Goal: Transaction & Acquisition: Purchase product/service

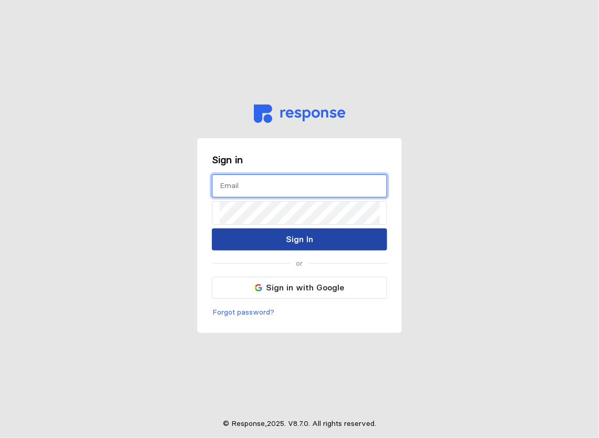
type input "[EMAIL_ADDRESS][DOMAIN_NAME]"
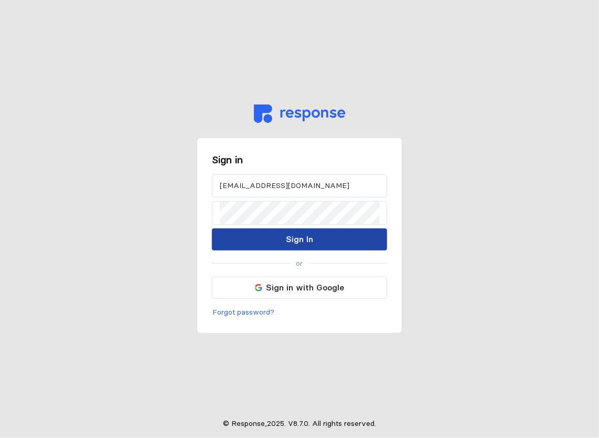
click at [345, 244] on button "Sign In" at bounding box center [299, 239] width 175 height 22
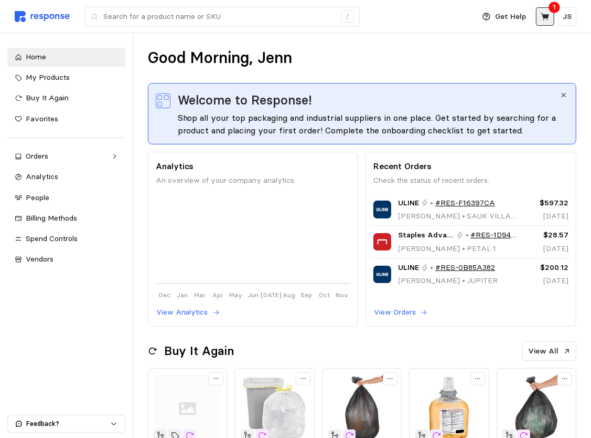
click at [543, 18] on icon at bounding box center [545, 16] width 9 height 9
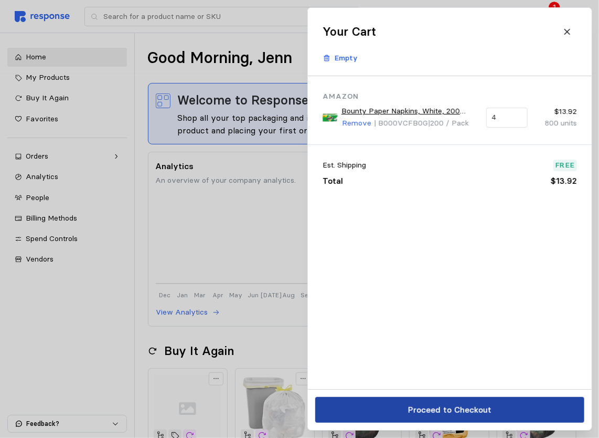
click at [459, 414] on p "Proceed to Checkout" at bounding box center [449, 409] width 83 height 13
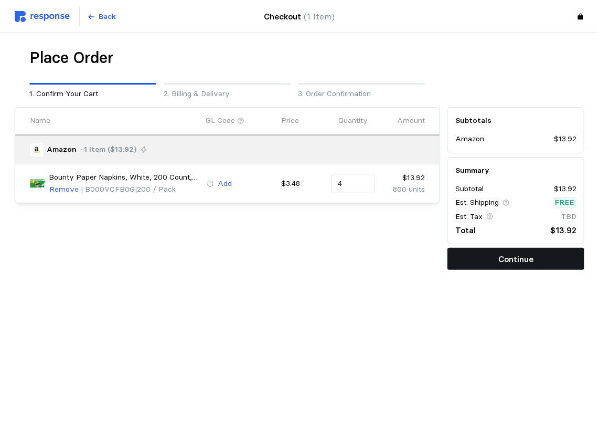
click at [519, 264] on p "Continue" at bounding box center [516, 258] width 35 height 13
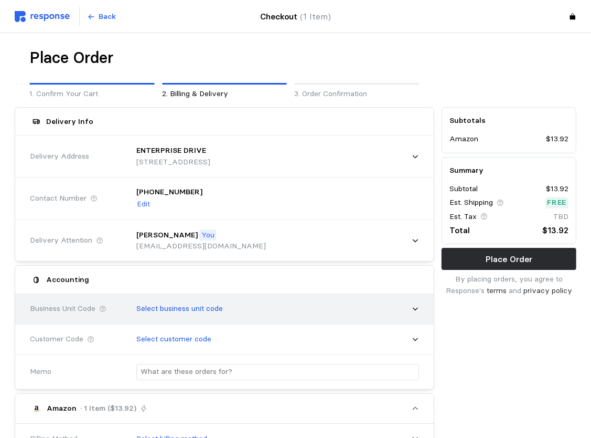
click at [343, 316] on div "Select business unit code" at bounding box center [274, 308] width 290 height 26
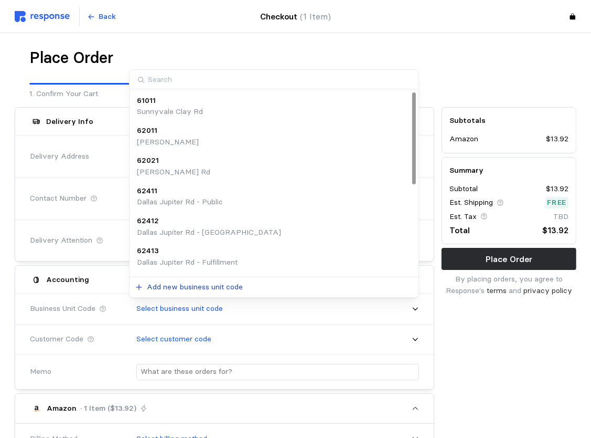
click at [195, 291] on p "Add new business unit code" at bounding box center [195, 287] width 96 height 12
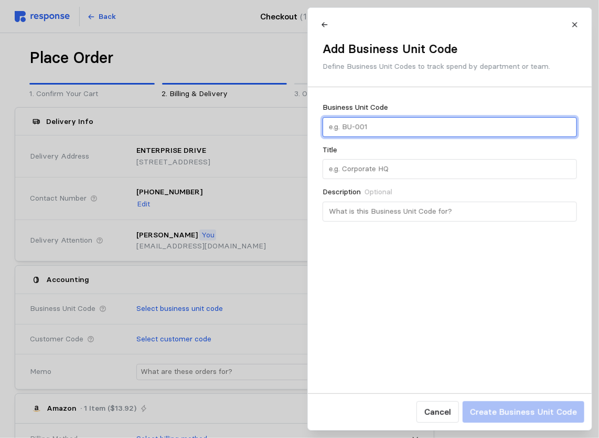
click at [387, 125] on input "text" at bounding box center [450, 127] width 242 height 19
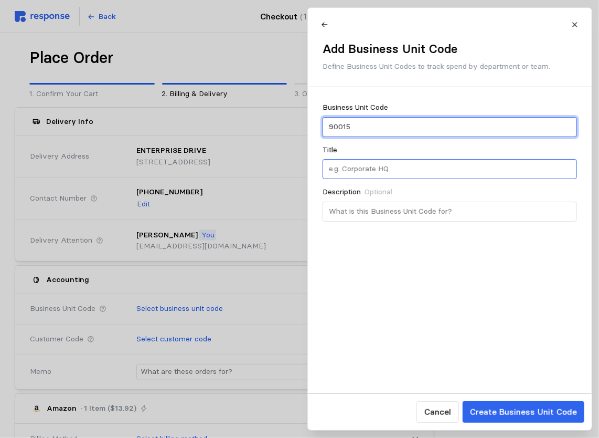
type input "90015"
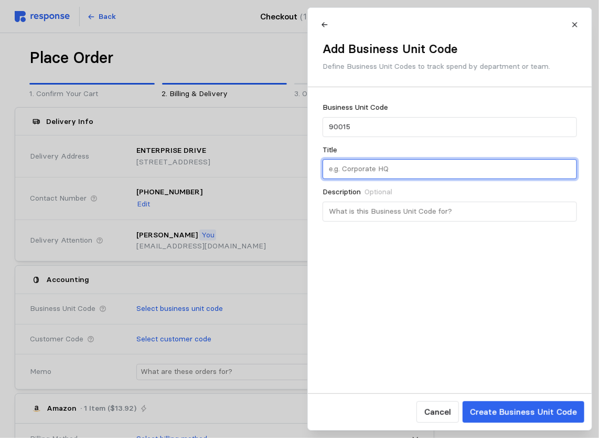
click at [393, 170] on input "text" at bounding box center [450, 169] width 242 height 19
type input "Centrailized CSR"
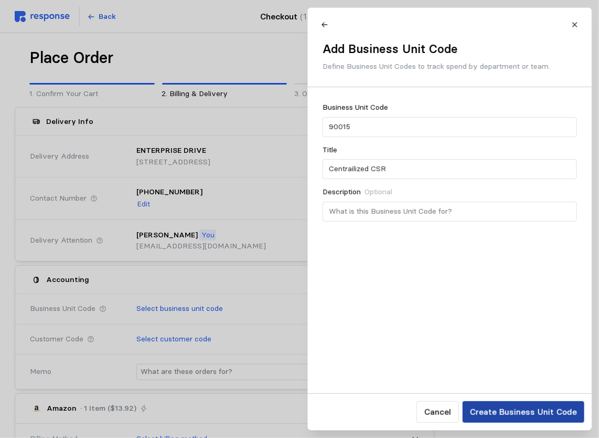
click at [478, 415] on p "Create Business Unit Code" at bounding box center [523, 411] width 107 height 13
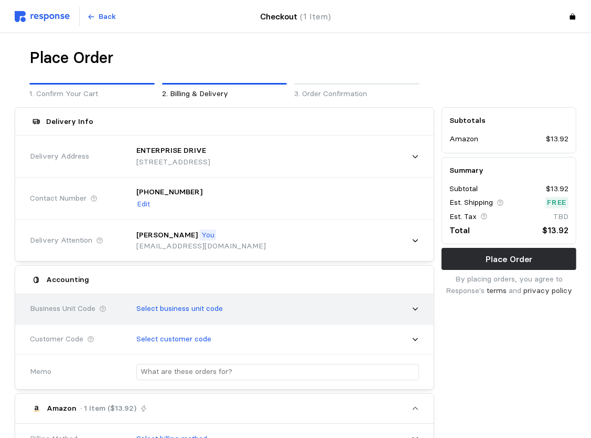
click at [304, 318] on div "Select business unit code" at bounding box center [274, 308] width 290 height 26
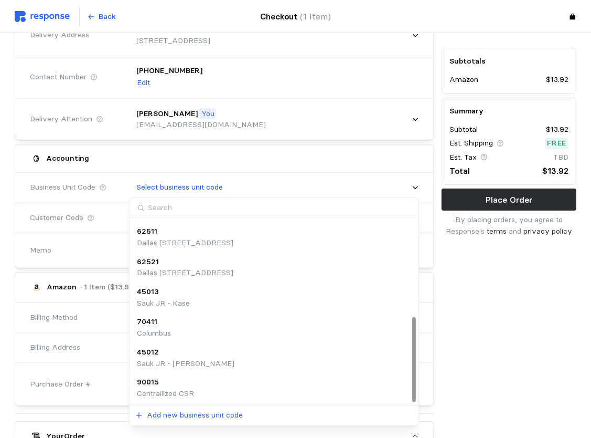
scroll to position [210, 0]
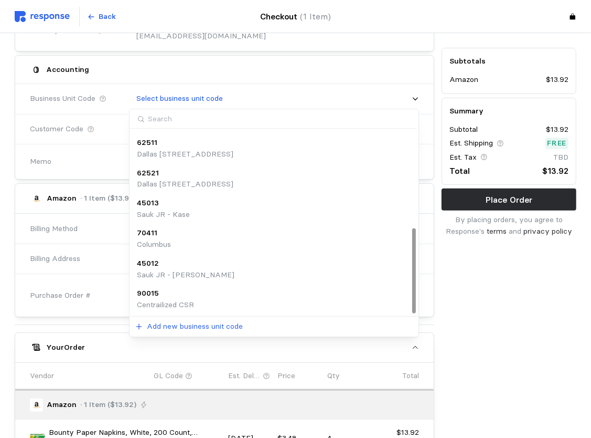
click at [231, 302] on div "90015 Centrailized CSR" at bounding box center [274, 299] width 274 height 23
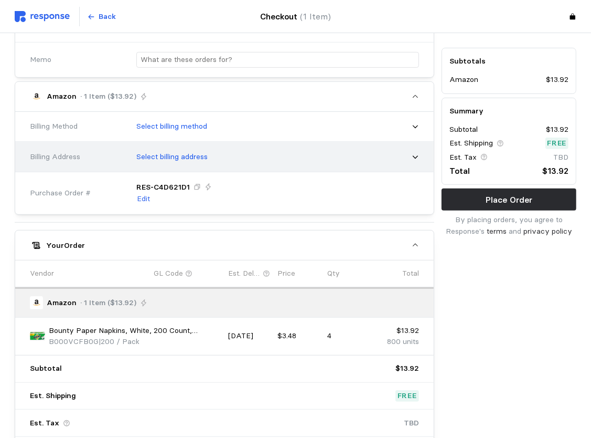
scroll to position [367, 0]
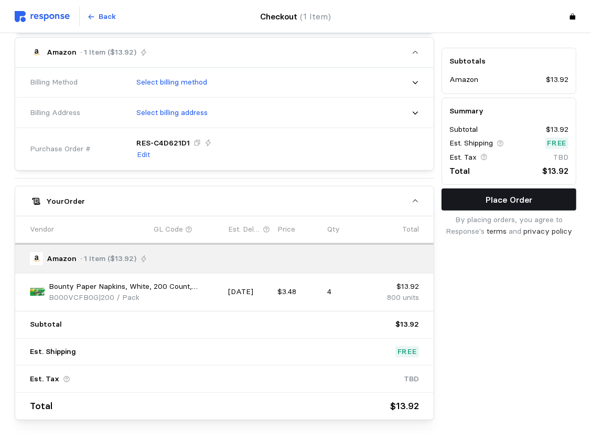
click at [501, 197] on p "Place Order" at bounding box center [509, 199] width 47 height 13
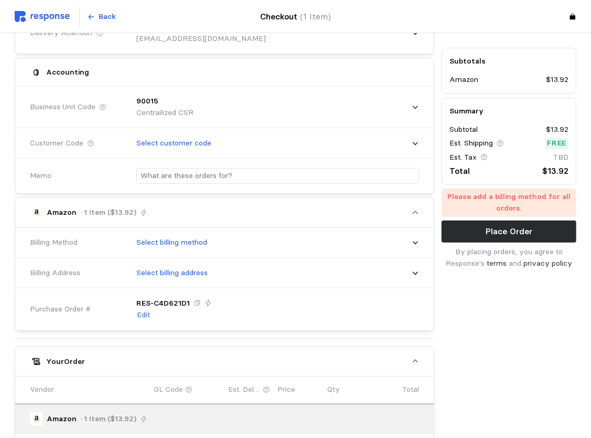
scroll to position [210, 0]
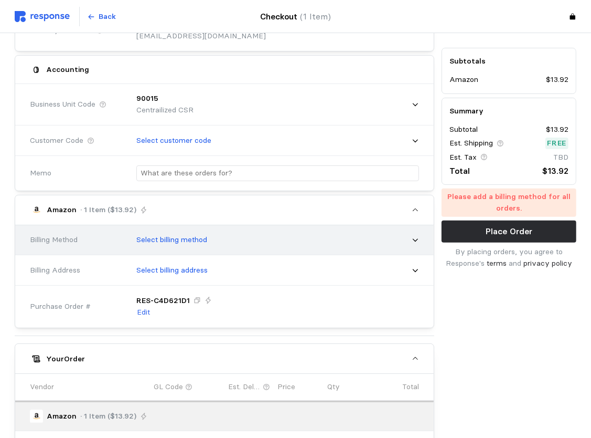
click at [277, 245] on div "Select billing method" at bounding box center [274, 240] width 290 height 26
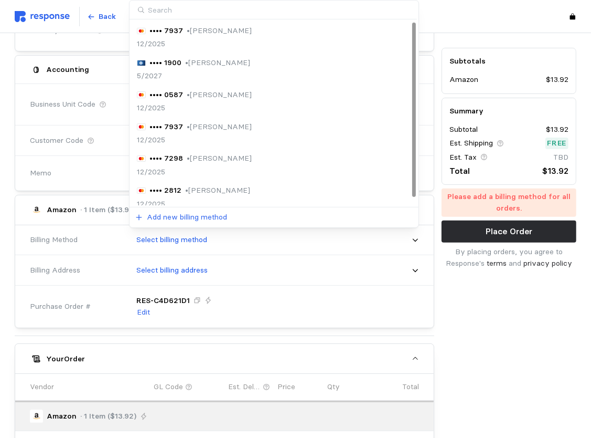
click at [286, 173] on div "•••• 7298 • [PERSON_NAME] 12/2025" at bounding box center [274, 165] width 274 height 25
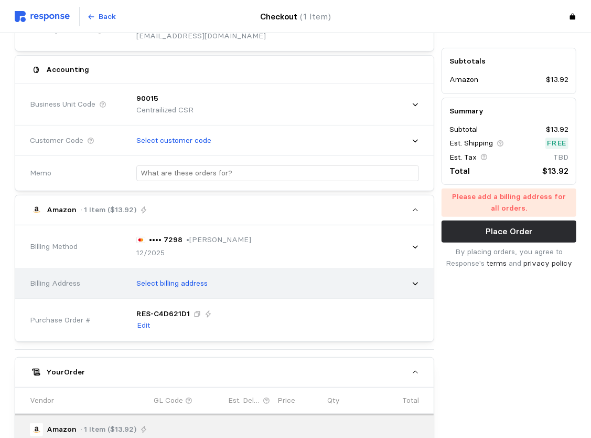
click at [219, 282] on div "Select billing address" at bounding box center [274, 283] width 290 height 26
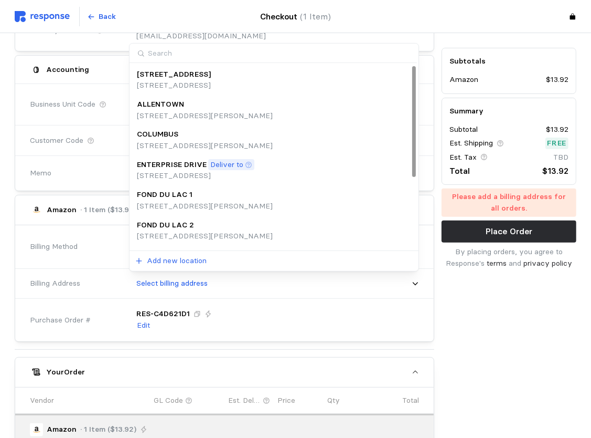
click at [211, 80] on p "[STREET_ADDRESS]" at bounding box center [174, 86] width 74 height 12
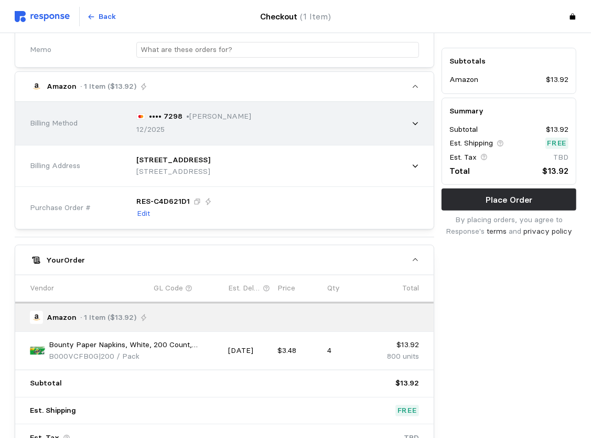
scroll to position [420, 0]
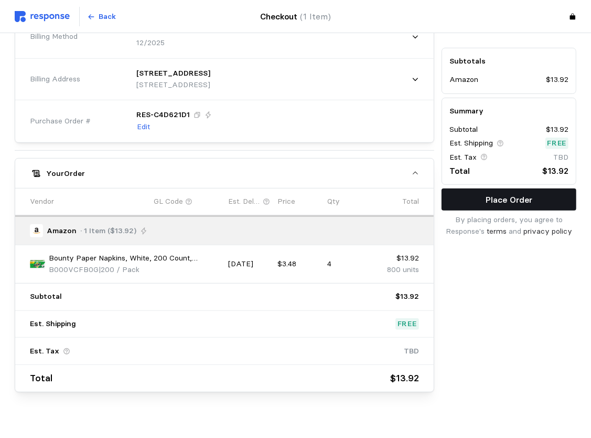
click at [468, 198] on button "Place Order" at bounding box center [509, 199] width 135 height 22
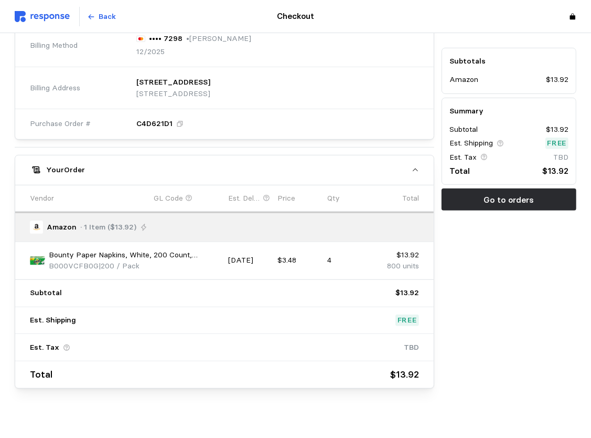
scroll to position [439, 0]
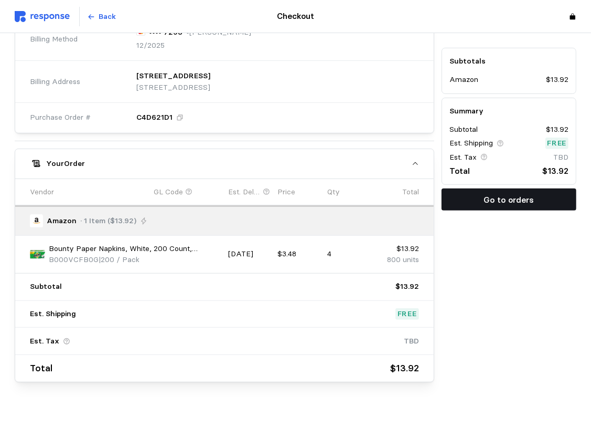
click at [490, 196] on p "Go to orders" at bounding box center [509, 199] width 50 height 13
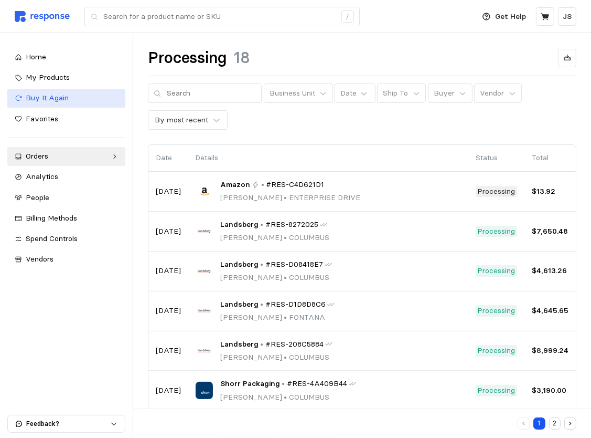
click at [46, 99] on span "Buy It Again" at bounding box center [47, 97] width 43 height 9
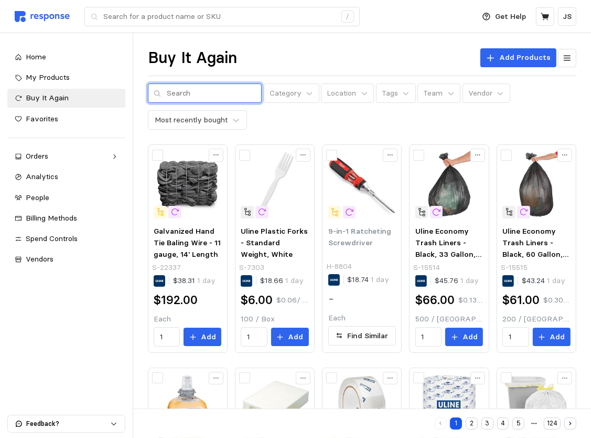
click at [208, 91] on input "text" at bounding box center [211, 93] width 89 height 19
type input "cups"
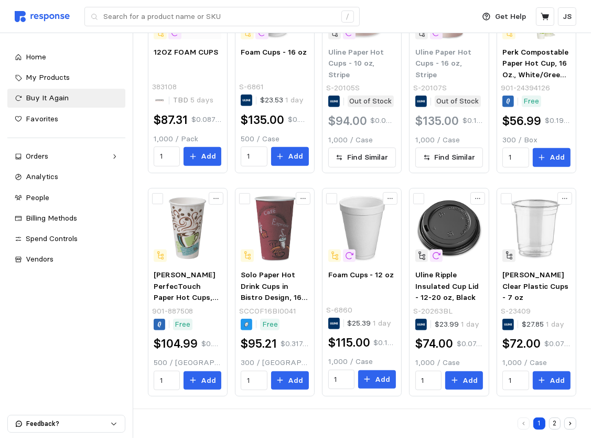
scroll to position [402, 0]
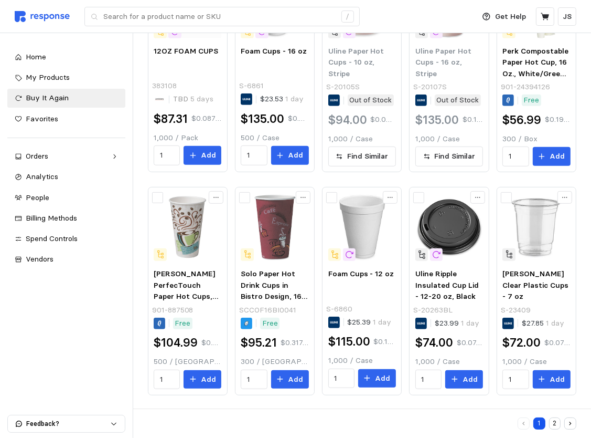
click at [557, 427] on button "2" at bounding box center [555, 423] width 12 height 12
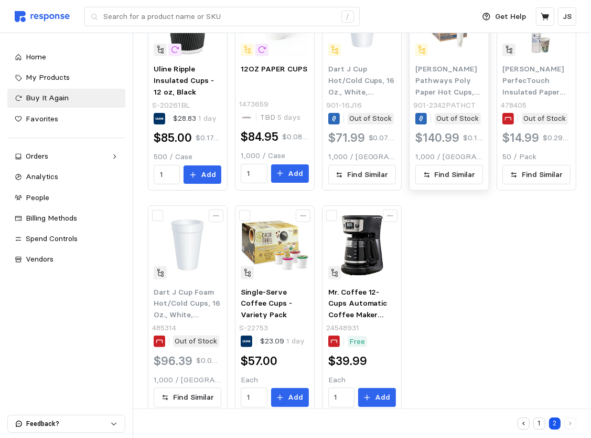
scroll to position [181, 0]
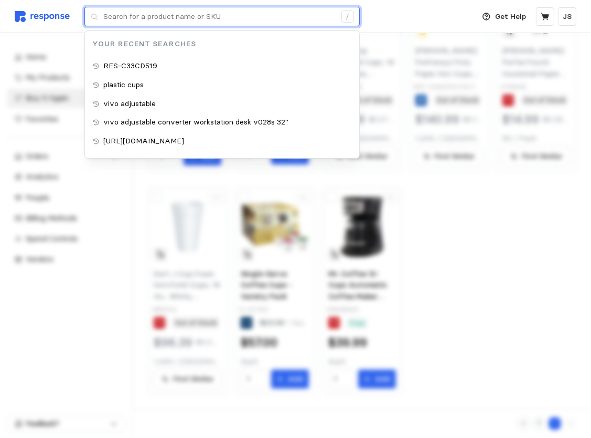
click at [119, 20] on input "text" at bounding box center [219, 16] width 232 height 19
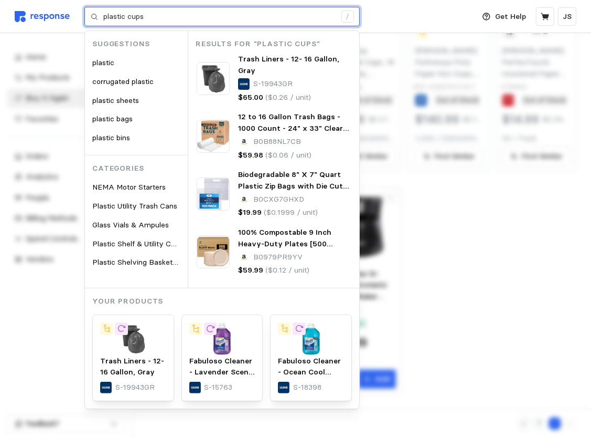
type input "plastic cups"
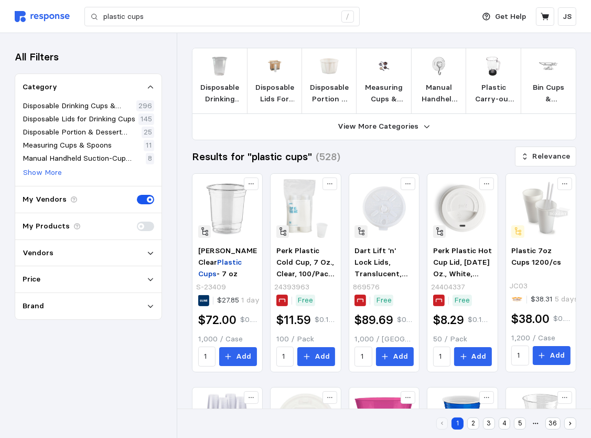
click at [219, 93] on p "Disposable Drinking Cups & Sleeves" at bounding box center [219, 93] width 39 height 23
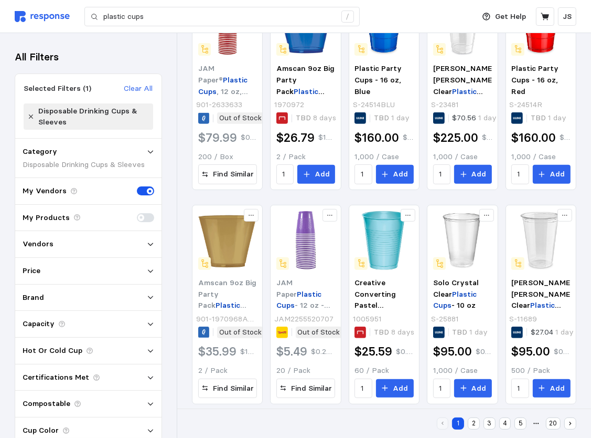
scroll to position [306, 0]
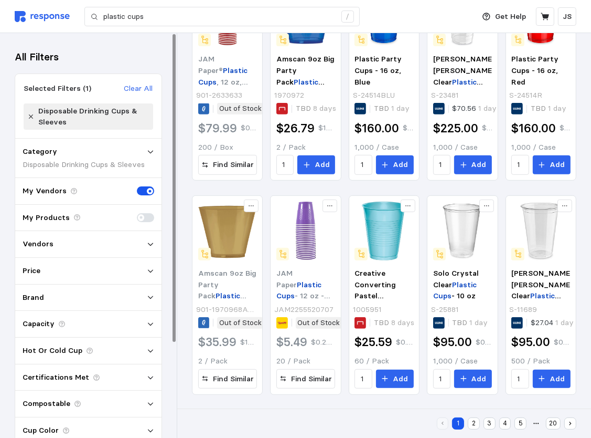
click at [151, 246] on icon at bounding box center [150, 243] width 7 height 7
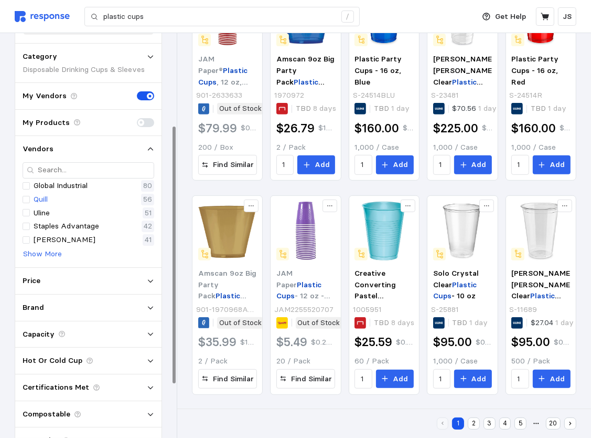
scroll to position [157, 0]
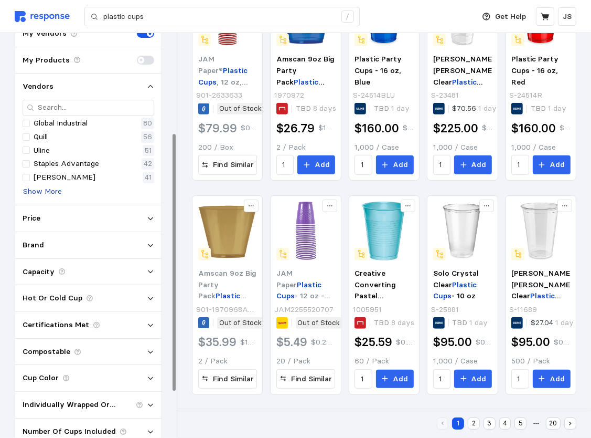
click at [39, 192] on p "Show More" at bounding box center [42, 192] width 39 height 12
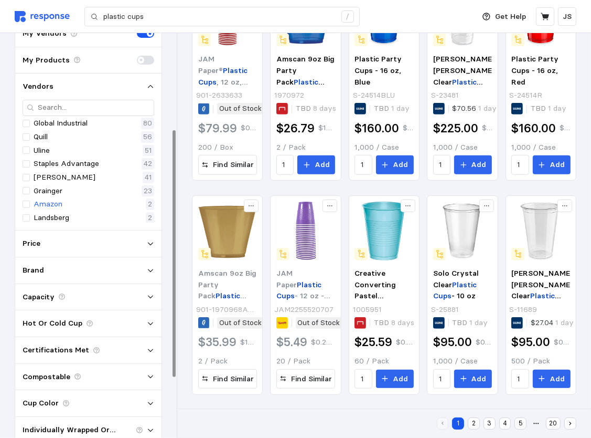
click at [38, 204] on p "Amazon" at bounding box center [48, 204] width 29 height 12
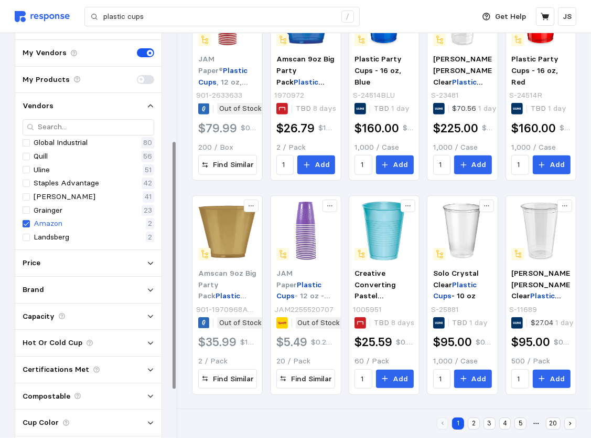
scroll to position [176, 0]
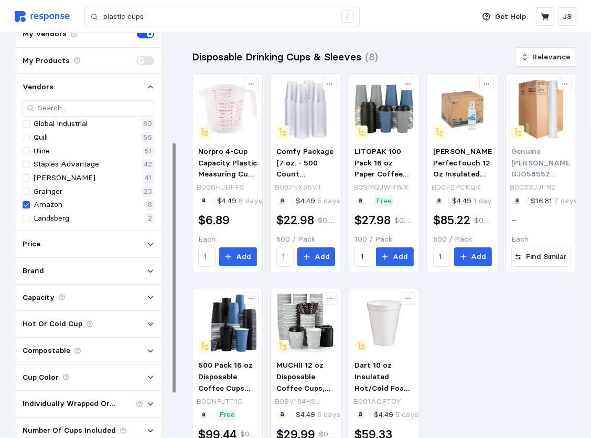
click at [150, 270] on icon at bounding box center [150, 270] width 7 height 7
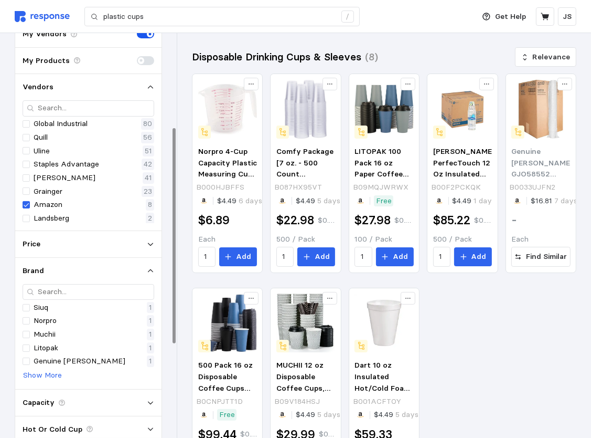
click at [150, 270] on icon at bounding box center [150, 270] width 7 height 7
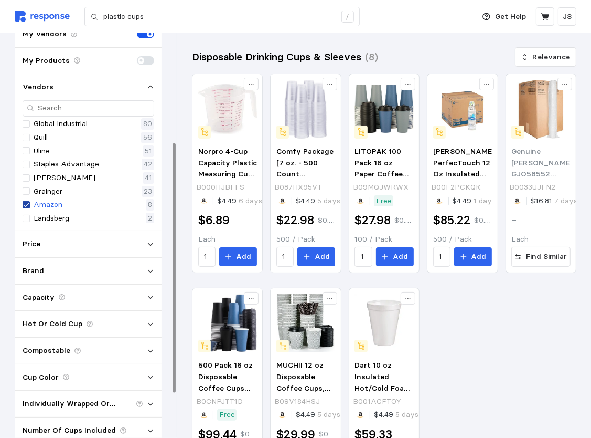
click at [24, 204] on icon at bounding box center [26, 204] width 6 height 7
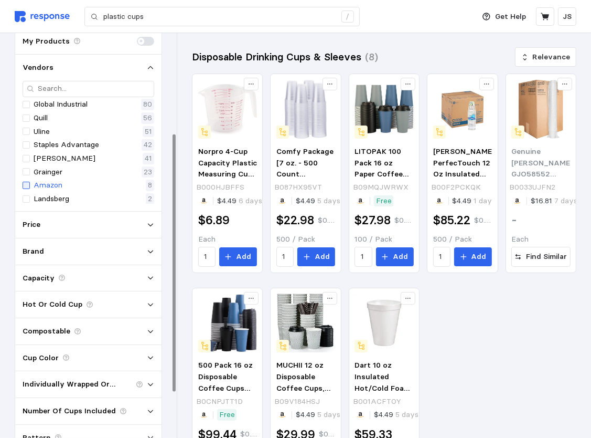
scroll to position [157, 0]
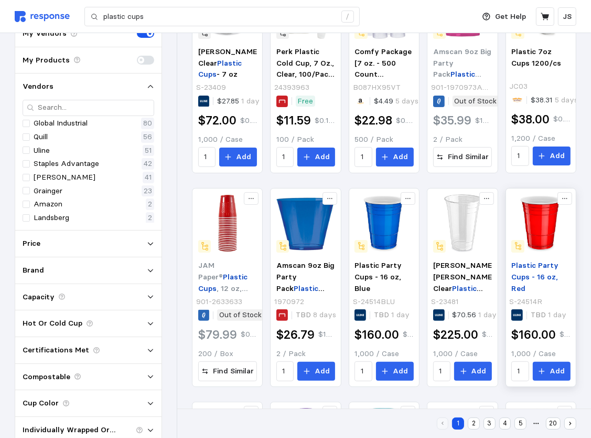
scroll to position [105, 0]
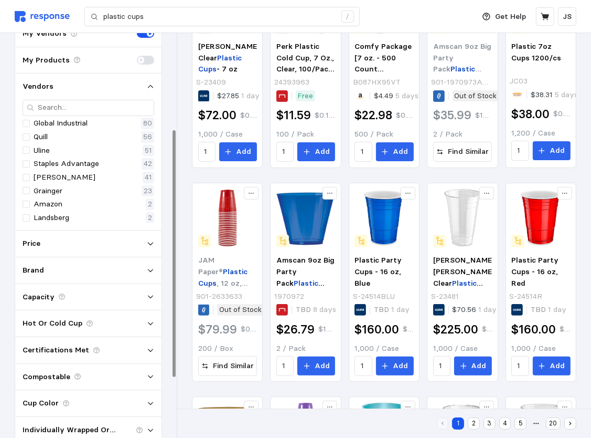
click at [148, 320] on icon at bounding box center [150, 323] width 7 height 7
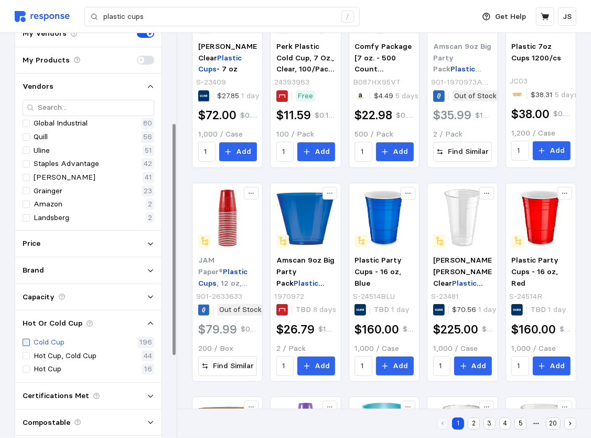
click at [23, 340] on div at bounding box center [26, 341] width 7 height 7
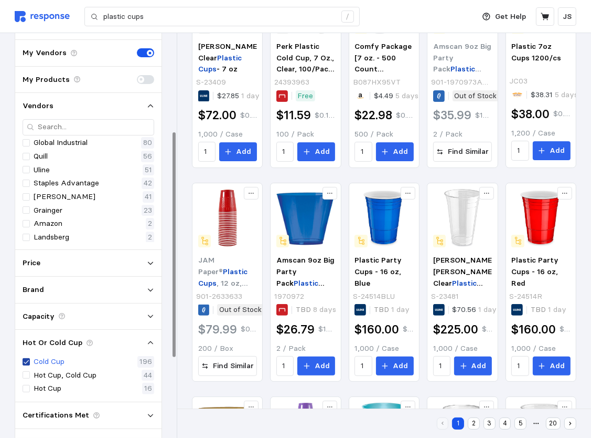
scroll to position [176, 0]
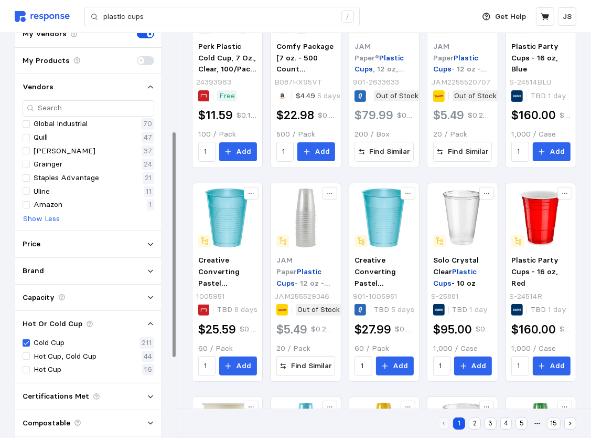
click at [155, 297] on div "Capacity" at bounding box center [88, 297] width 146 height 27
click at [151, 297] on icon at bounding box center [150, 297] width 5 height 3
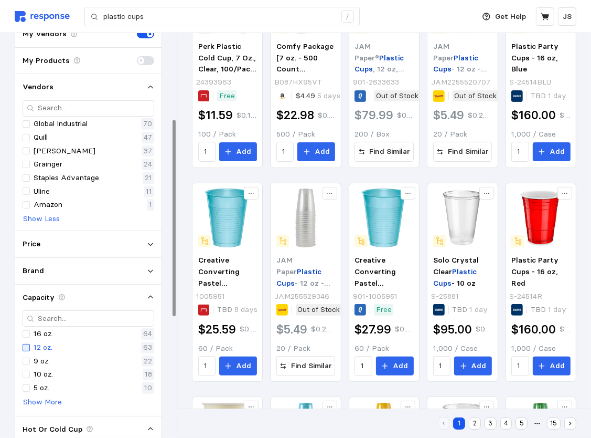
click at [26, 347] on div at bounding box center [26, 347] width 7 height 7
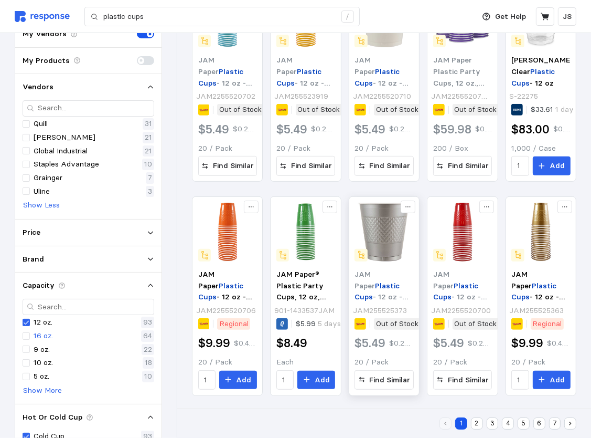
scroll to position [306, 0]
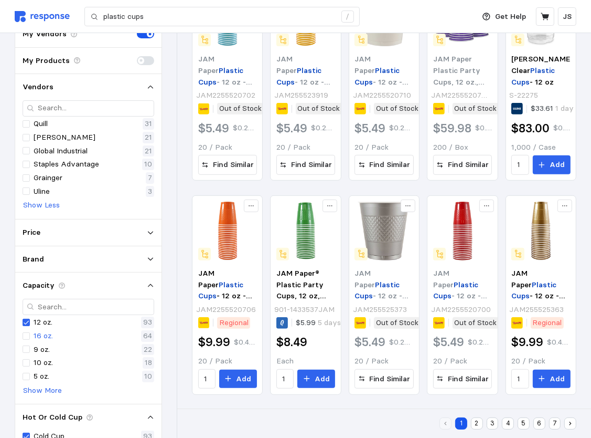
click at [479, 423] on button "2" at bounding box center [477, 423] width 12 height 12
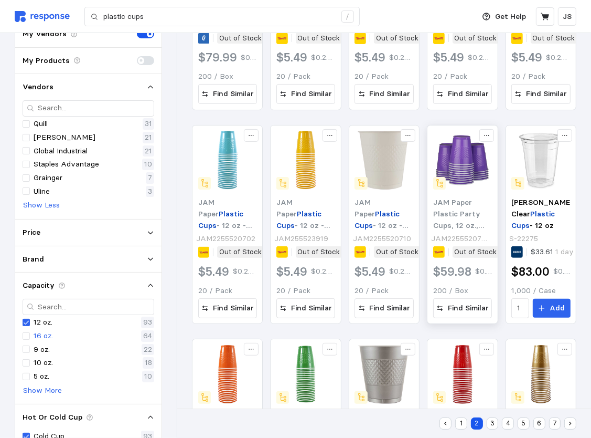
scroll to position [42, 0]
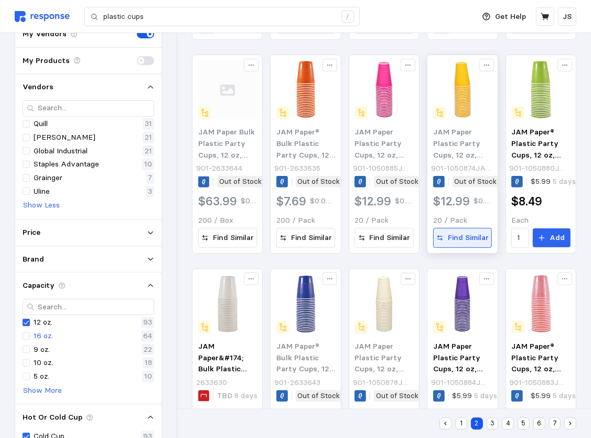
scroll to position [306, 0]
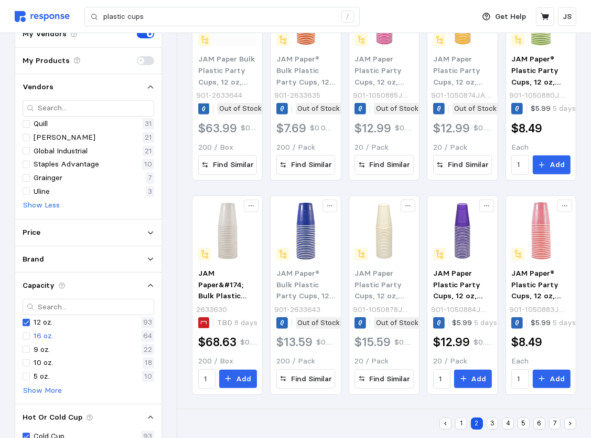
click at [494, 424] on button "3" at bounding box center [493, 423] width 12 height 12
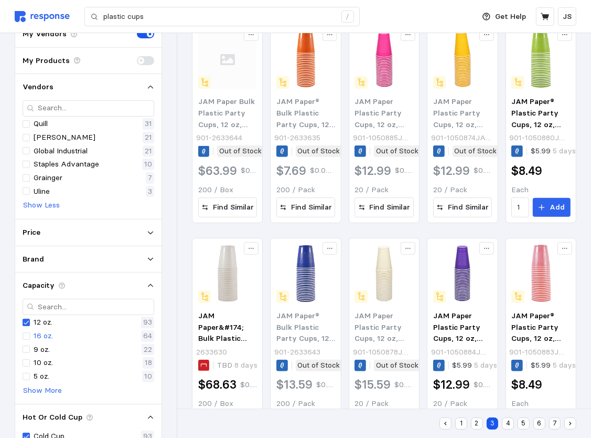
scroll to position [31, 0]
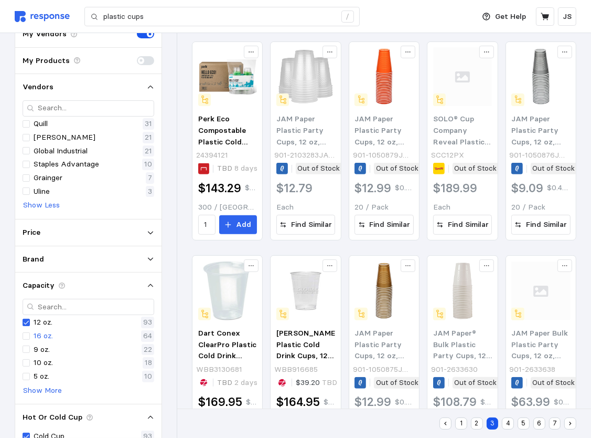
scroll to position [306, 0]
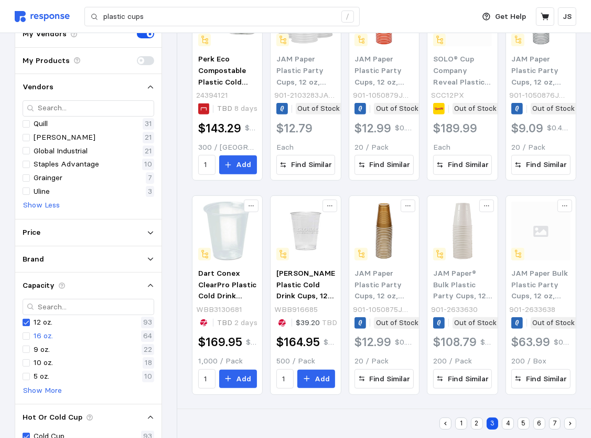
click at [510, 425] on button "4" at bounding box center [508, 423] width 12 height 12
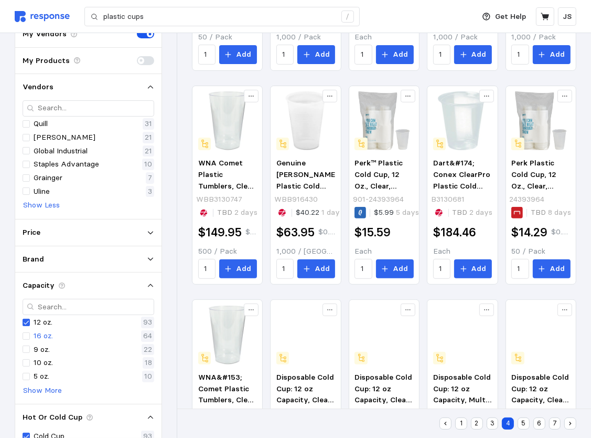
scroll to position [201, 0]
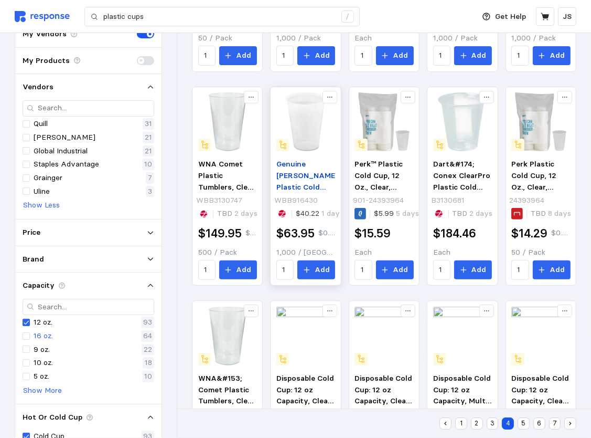
click at [300, 174] on span "Genuine [PERSON_NAME] Plastic Cold Drink Cups, Rolled Rim, 12 Oz., 1,000/Carton…" at bounding box center [307, 203] width 61 height 89
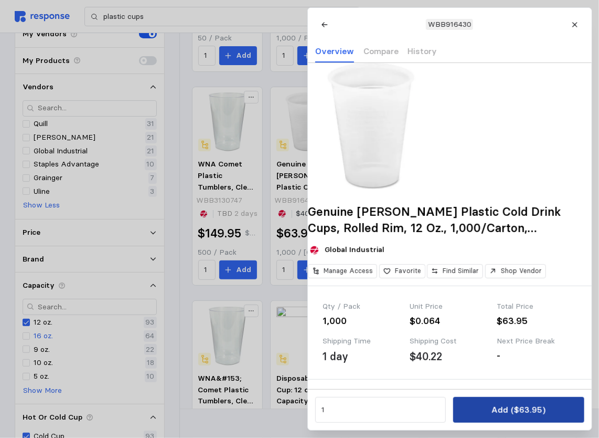
click at [500, 411] on p "Add ($63.95)" at bounding box center [519, 409] width 54 height 13
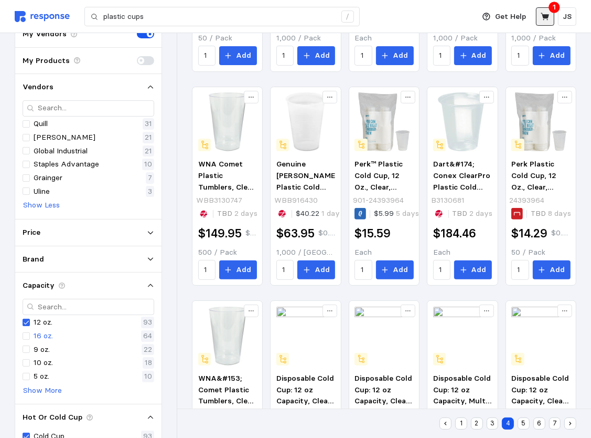
click at [547, 20] on icon at bounding box center [545, 16] width 9 height 9
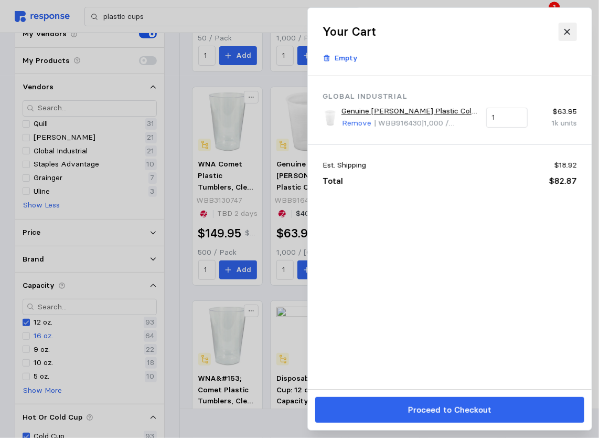
click at [567, 37] on button at bounding box center [567, 32] width 18 height 18
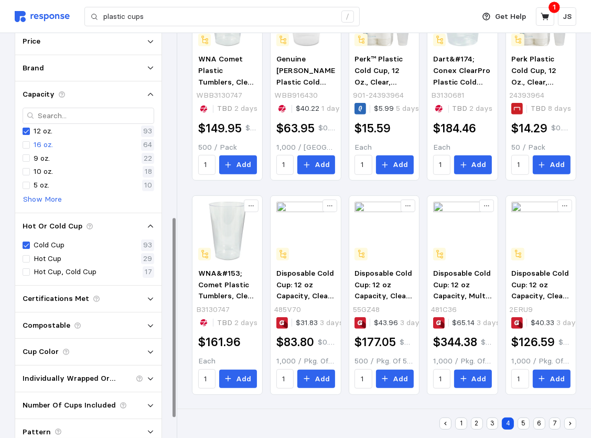
scroll to position [413, 0]
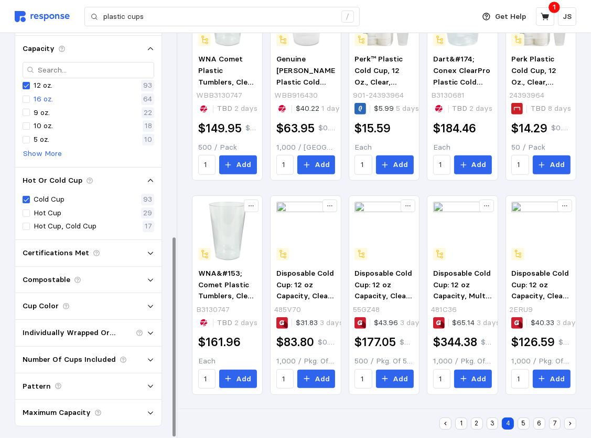
click at [153, 358] on icon at bounding box center [150, 359] width 7 height 7
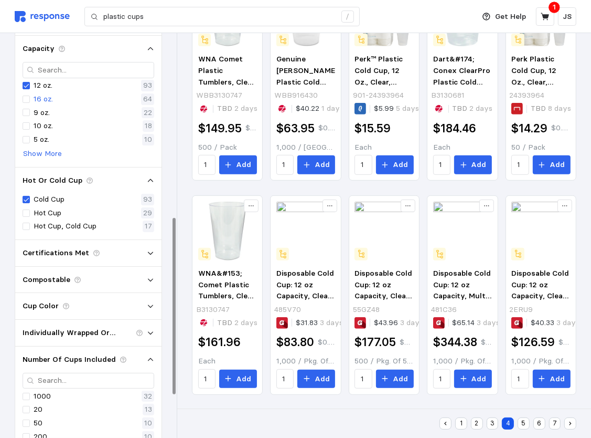
scroll to position [518, 0]
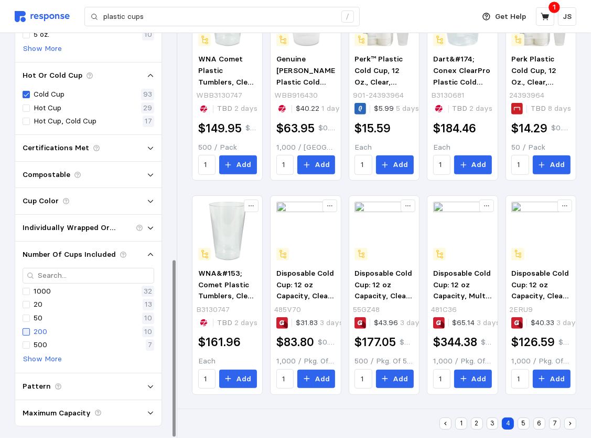
click at [28, 329] on div at bounding box center [26, 331] width 7 height 7
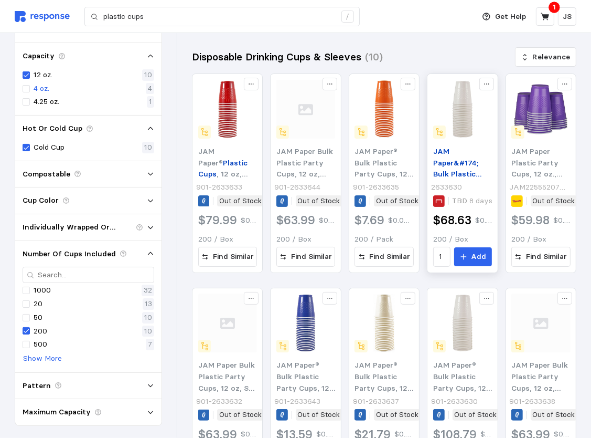
click at [451, 162] on span "JAM Paper&#174; Bulk Plastic Party Cups, 12 oz, White, 200 Glasses/Box (2255520…" at bounding box center [460, 185] width 55 height 78
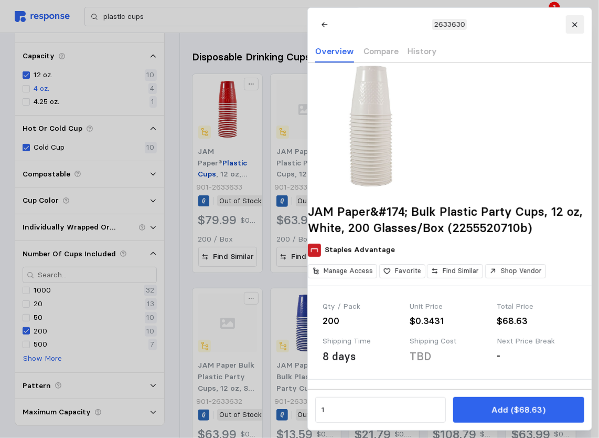
click at [573, 26] on icon at bounding box center [574, 24] width 7 height 7
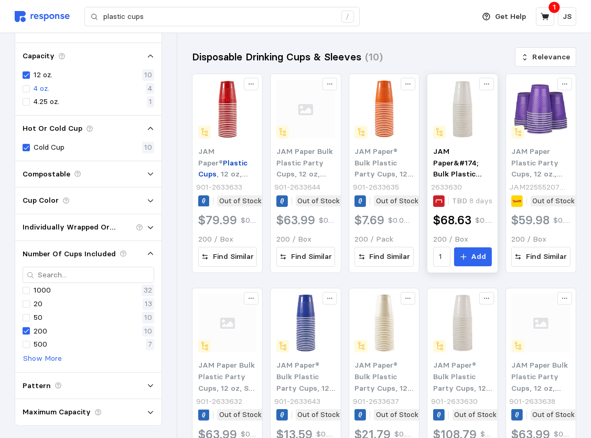
scroll to position [92, 0]
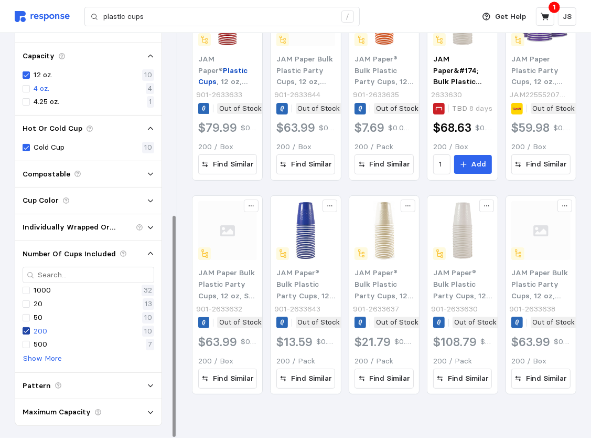
click at [25, 329] on icon at bounding box center [26, 330] width 6 height 7
click at [26, 316] on div at bounding box center [26, 317] width 7 height 7
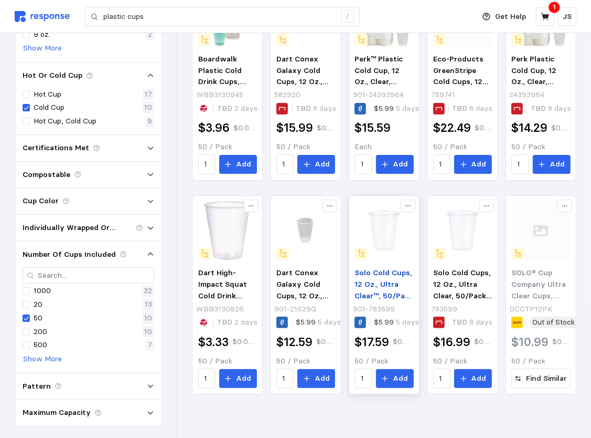
click at [381, 279] on p "Solo Cold Cups, 12 Oz., Ultra Clear™, 50/Pack (TP12)" at bounding box center [384, 284] width 59 height 34
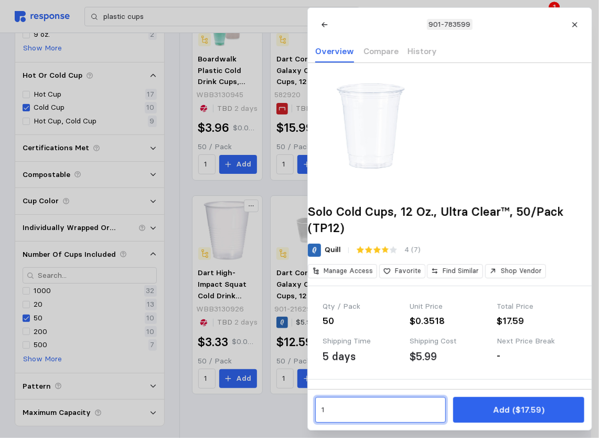
click at [331, 411] on input "1" at bounding box center [380, 409] width 119 height 19
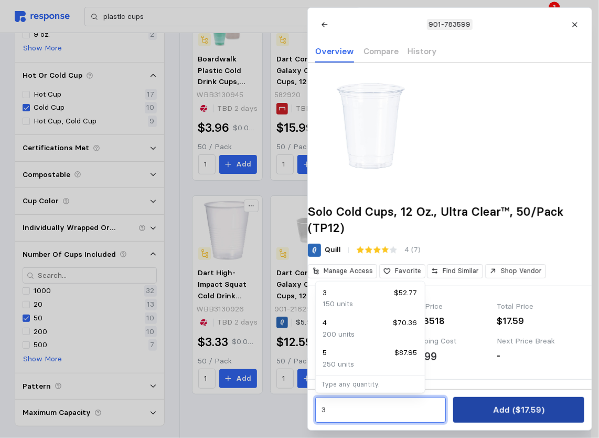
type input "3"
click at [473, 407] on button "Add ($17.59)" at bounding box center [518, 410] width 131 height 26
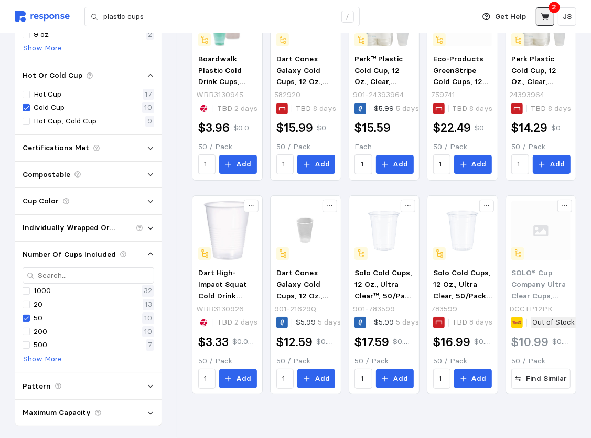
click at [546, 16] on icon at bounding box center [545, 16] width 8 height 7
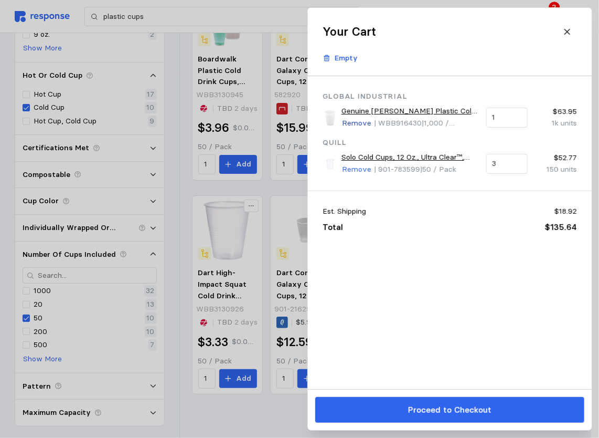
click at [359, 124] on p "Remove" at bounding box center [356, 124] width 29 height 12
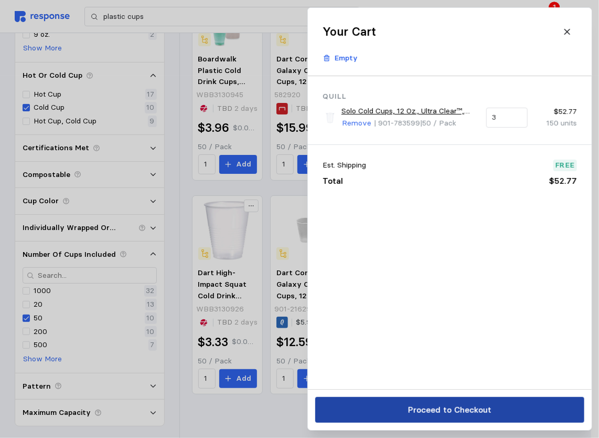
click at [470, 411] on p "Proceed to Checkout" at bounding box center [449, 409] width 83 height 13
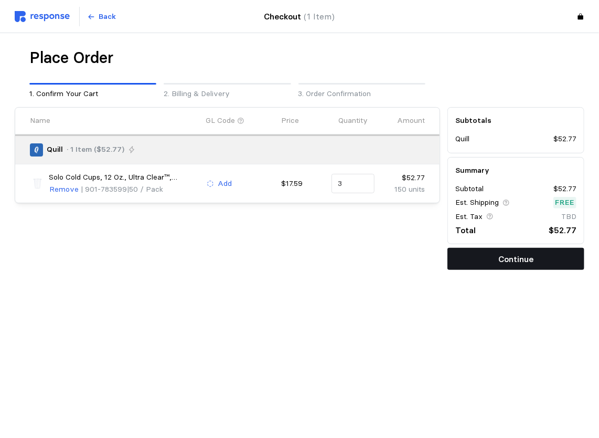
click at [509, 260] on p "Continue" at bounding box center [516, 258] width 35 height 13
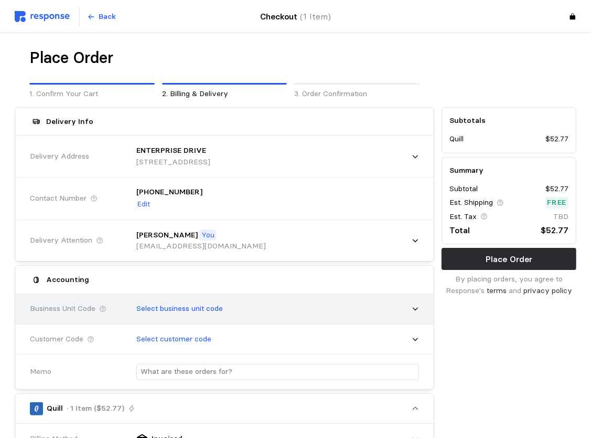
click at [344, 303] on div "Select business unit code" at bounding box center [274, 308] width 290 height 26
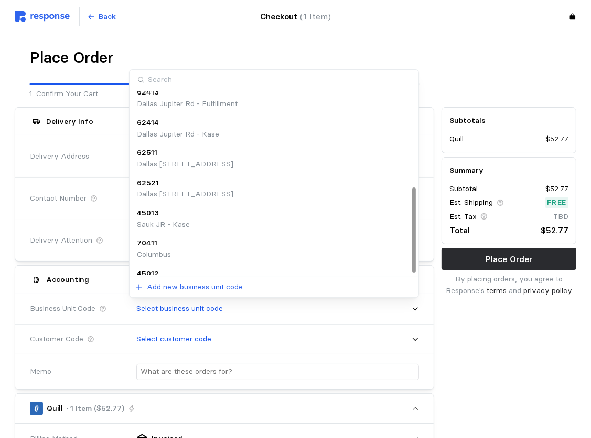
scroll to position [208, 0]
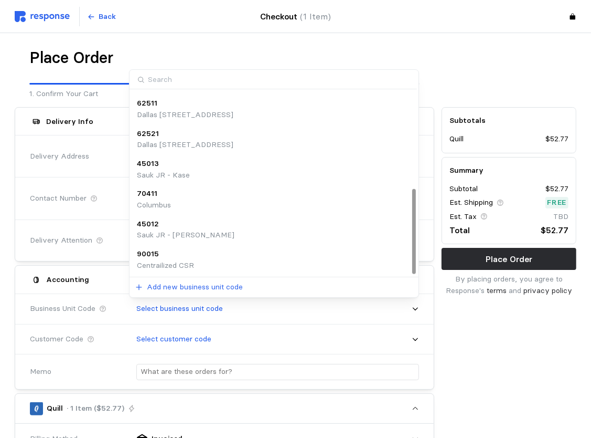
click at [277, 257] on div "90015 Centrailized CSR" at bounding box center [274, 259] width 274 height 23
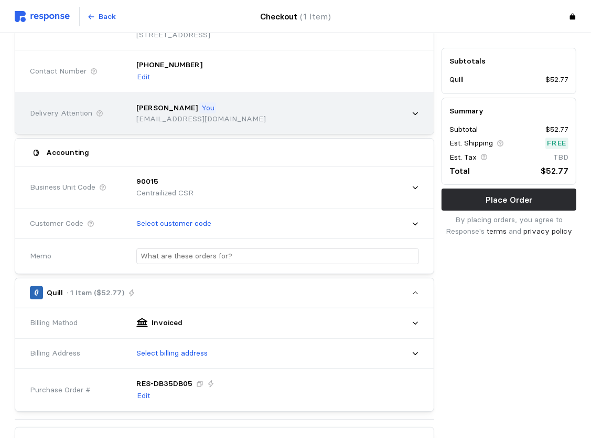
scroll to position [157, 0]
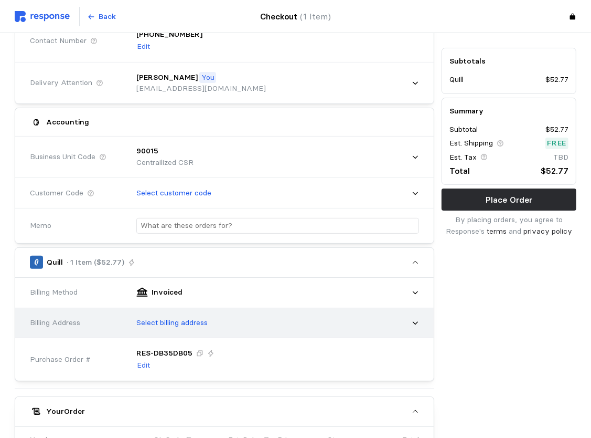
click at [279, 325] on div "Select billing address" at bounding box center [274, 323] width 290 height 26
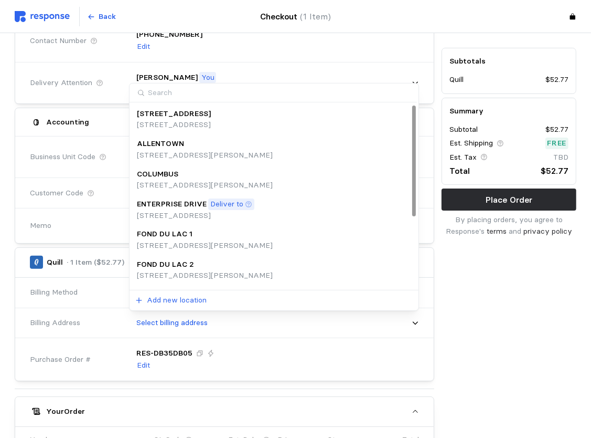
click at [211, 122] on p "[STREET_ADDRESS]" at bounding box center [174, 125] width 74 height 12
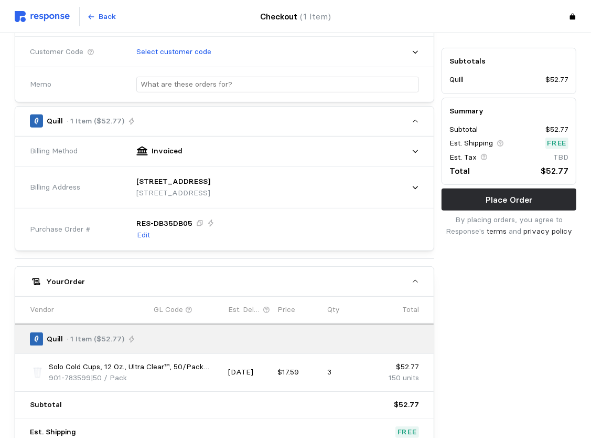
scroll to position [258, 0]
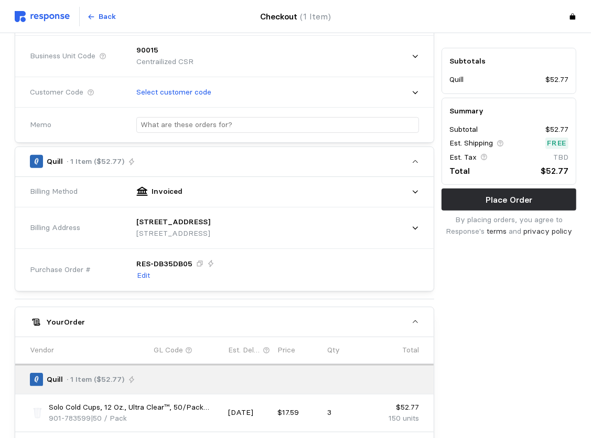
click at [294, 191] on div "Invoiced" at bounding box center [274, 191] width 290 height 26
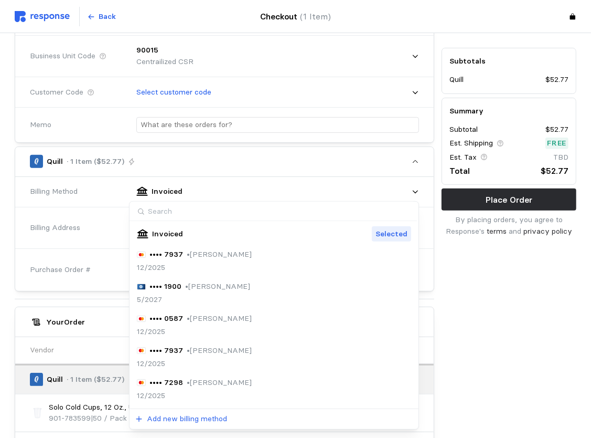
click at [294, 191] on div "Invoiced" at bounding box center [274, 191] width 290 height 26
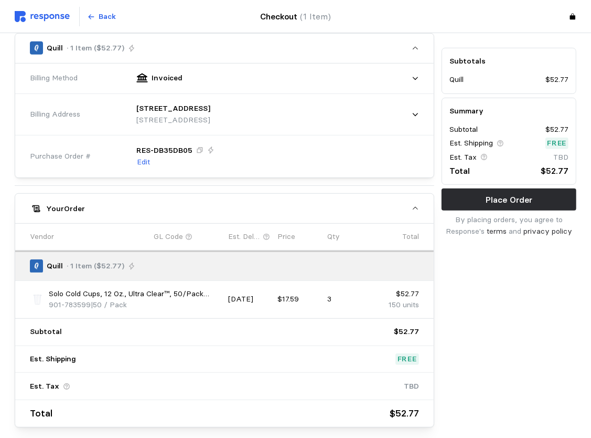
scroll to position [416, 0]
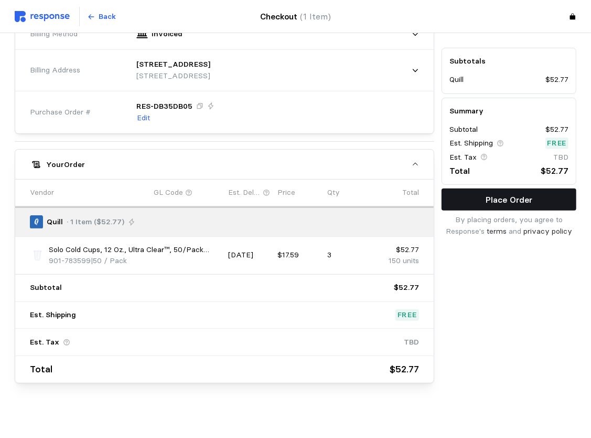
click at [521, 202] on p "Place Order" at bounding box center [509, 199] width 47 height 13
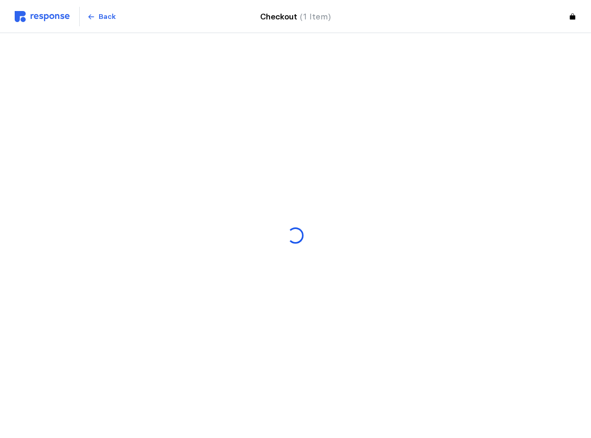
scroll to position [0, 0]
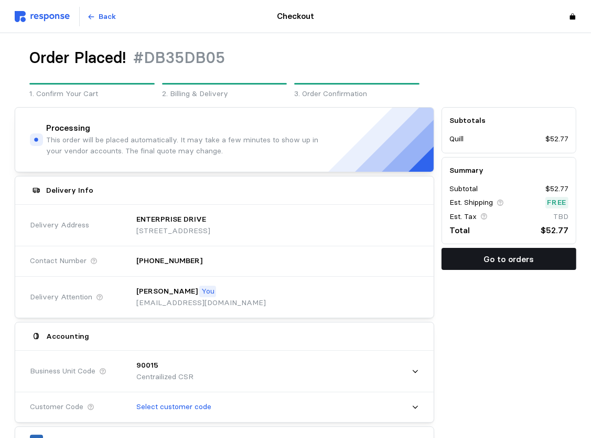
click at [495, 266] on button "Go to orders" at bounding box center [509, 259] width 135 height 22
